Goal: Task Accomplishment & Management: Manage account settings

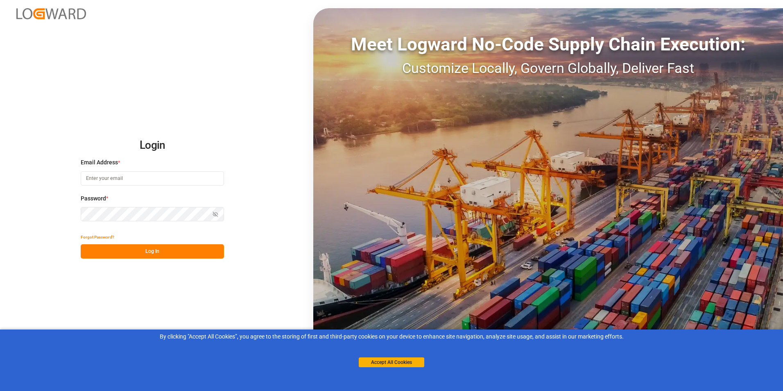
type input "[PERSON_NAME][EMAIL_ADDRESS][DOMAIN_NAME]"
drag, startPoint x: 419, startPoint y: 412, endPoint x: 207, endPoint y: 412, distance: 212.6
click at [152, 250] on button "Log In" at bounding box center [152, 251] width 143 height 14
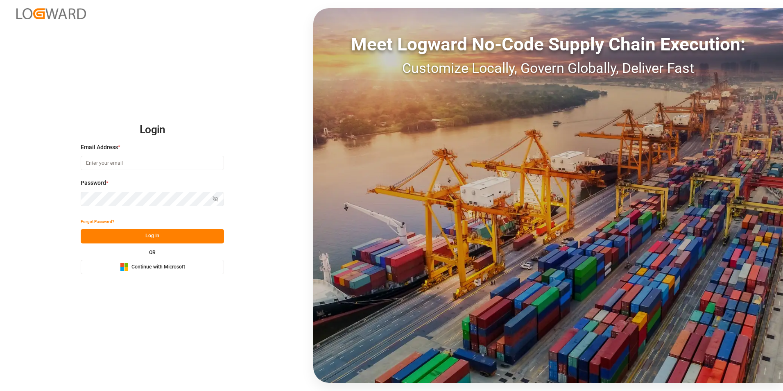
type input "[PERSON_NAME][EMAIL_ADDRESS][DOMAIN_NAME]"
click at [158, 236] on button "Log In" at bounding box center [152, 236] width 143 height 14
